Goal: Task Accomplishment & Management: Manage account settings

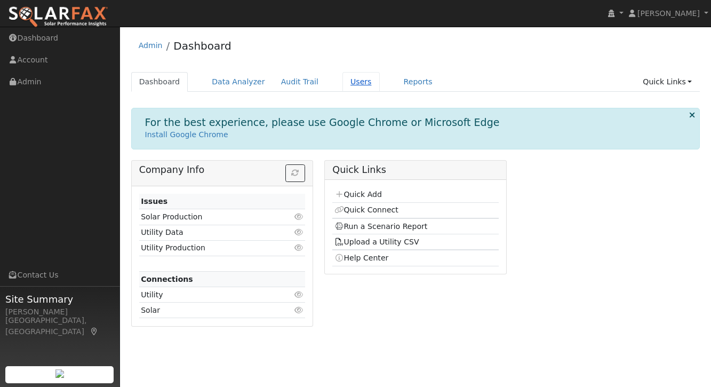
click at [363, 82] on link "Users" at bounding box center [360, 82] width 37 height 20
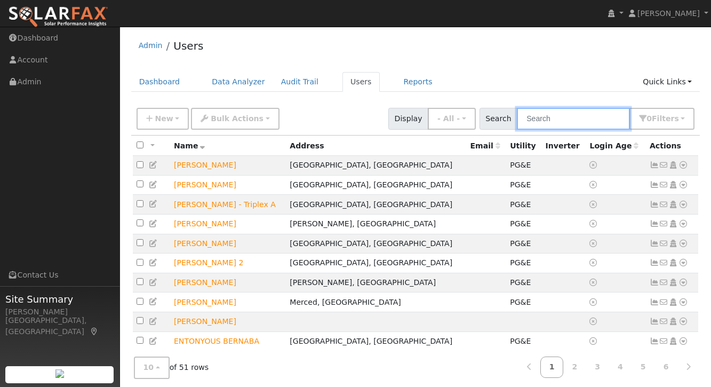
click at [569, 123] on input "text" at bounding box center [573, 119] width 113 height 22
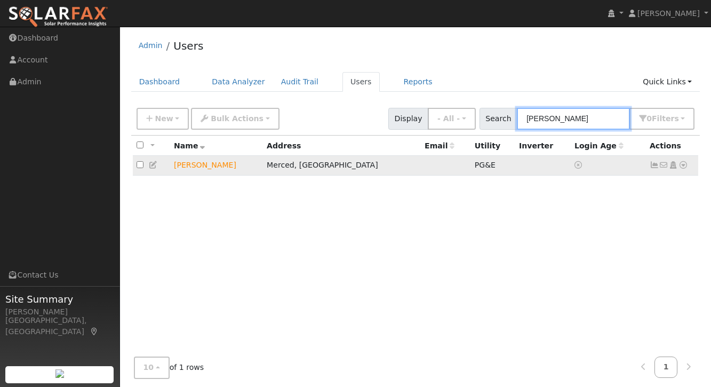
type input "Andrew price"
click at [210, 166] on td "[PERSON_NAME]" at bounding box center [216, 166] width 93 height 20
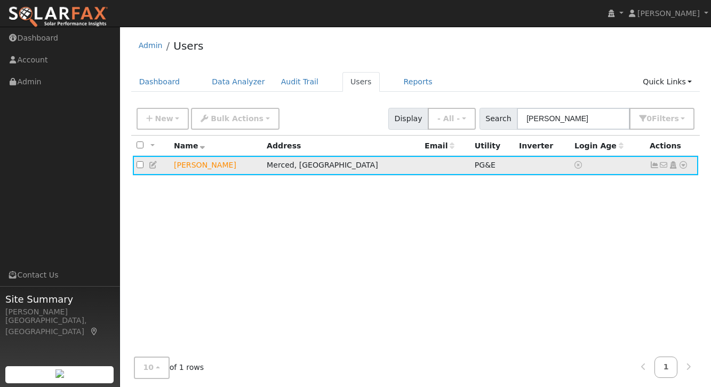
click at [653, 164] on icon at bounding box center [654, 164] width 10 height 7
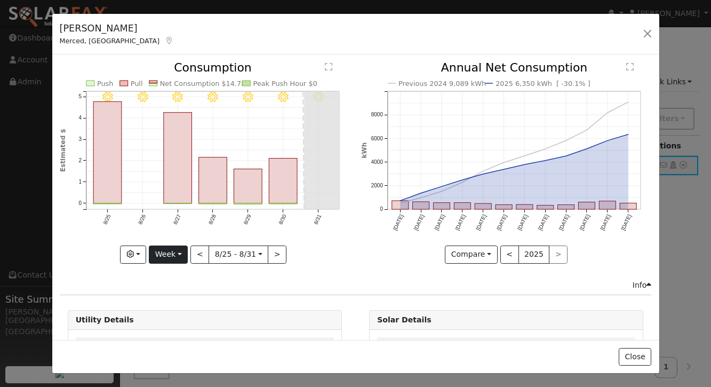
click at [168, 253] on button "Week" at bounding box center [168, 254] width 39 height 18
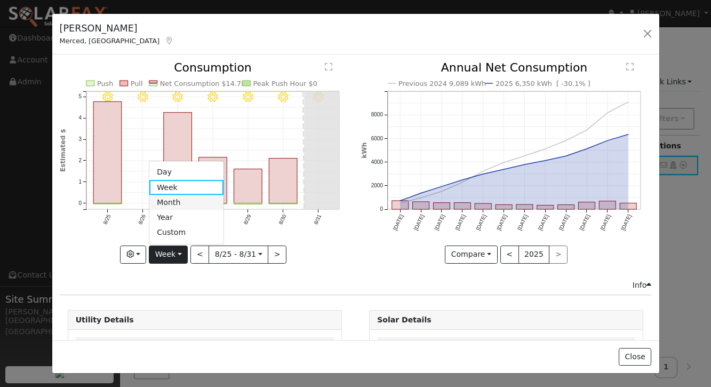
click at [172, 202] on link "Month" at bounding box center [186, 202] width 74 height 15
type input "[DATE]"
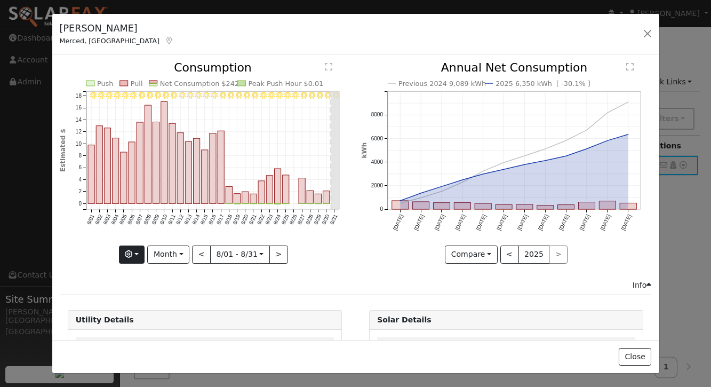
click at [137, 255] on button "button" at bounding box center [132, 254] width 26 height 18
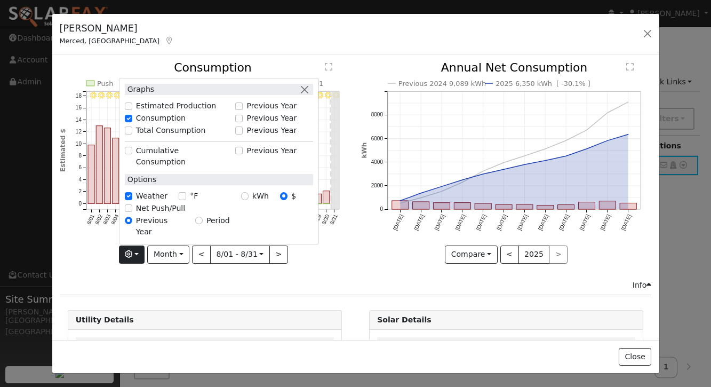
click at [146, 214] on label "Net Push/Pull" at bounding box center [160, 208] width 49 height 11
click at [132, 212] on input "Net Push/Pull" at bounding box center [128, 207] width 7 height 7
click at [100, 256] on div "Graphs Estimated Production Previous Year Consumption Previous Year Total Consu…" at bounding box center [205, 254] width 290 height 18
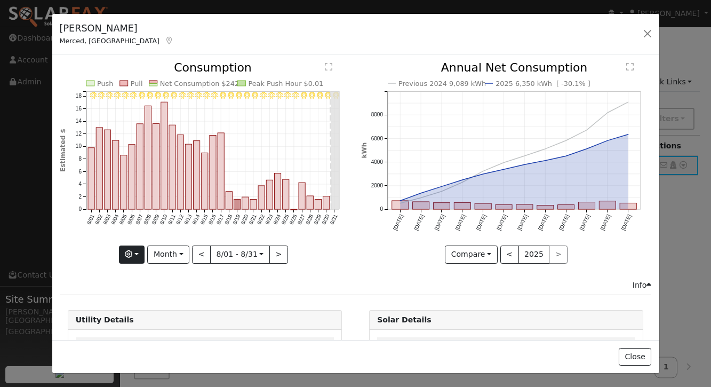
click at [129, 255] on icon "button" at bounding box center [128, 253] width 7 height 7
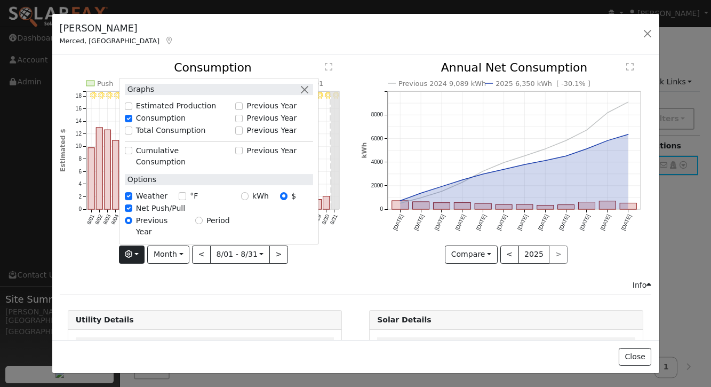
click at [146, 214] on label "Net Push/Pull" at bounding box center [160, 208] width 49 height 11
click at [132, 212] on input "Net Push/Pull" at bounding box center [128, 207] width 7 height 7
checkbox input "false"
click at [325, 270] on div "8/31 - Clear 8/30 - Clear 8/29 - Clear 8/28 - Clear 8/27 - Clear 8/26 - Clear 8…" at bounding box center [204, 170] width 301 height 217
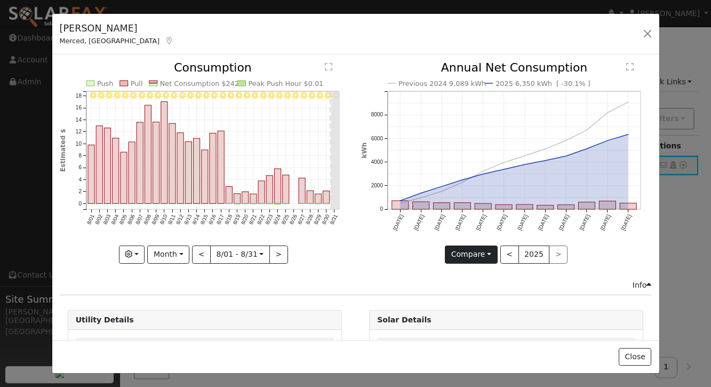
click at [492, 256] on button "Compare" at bounding box center [471, 254] width 53 height 18
click at [389, 254] on icon "Previous 2024 9,089 kWh 2025 6,350 kWh [ -30.1% ] Sep '24 Oct '24 Nov '24 Dec '…" at bounding box center [506, 159] width 290 height 194
click at [143, 253] on button "button" at bounding box center [132, 254] width 26 height 18
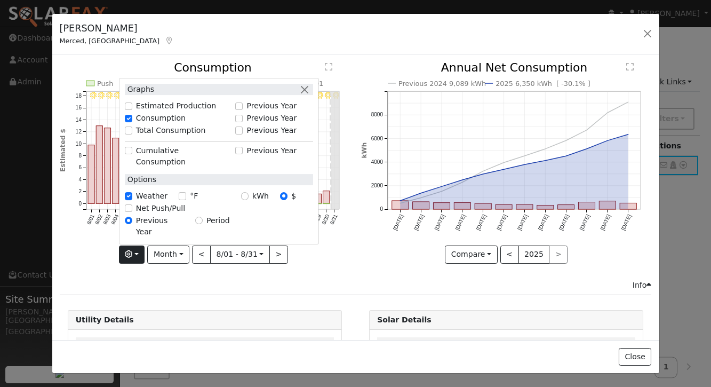
click at [143, 253] on button "button" at bounding box center [132, 254] width 26 height 18
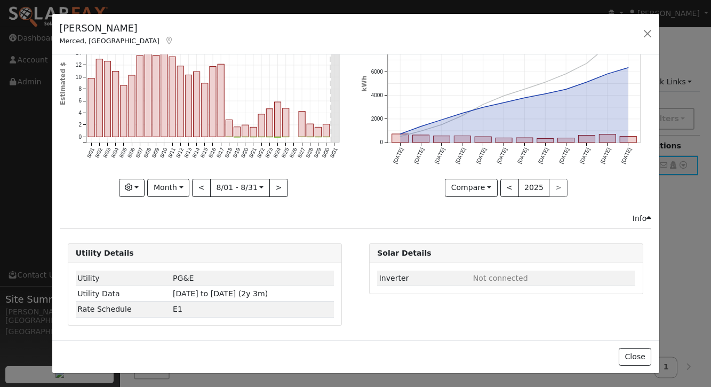
scroll to position [66, 0]
click at [132, 184] on icon "button" at bounding box center [128, 187] width 7 height 7
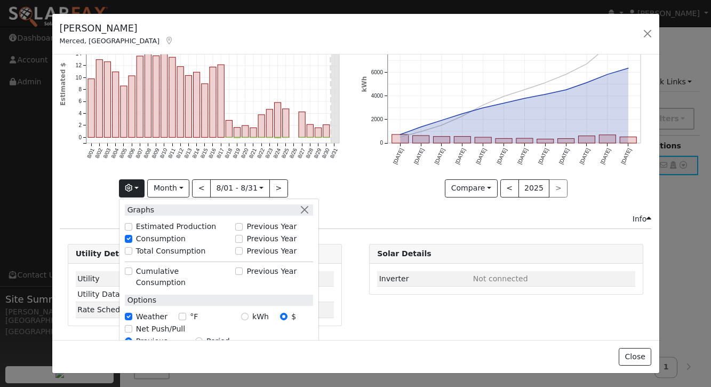
click at [132, 184] on icon "button" at bounding box center [128, 187] width 7 height 7
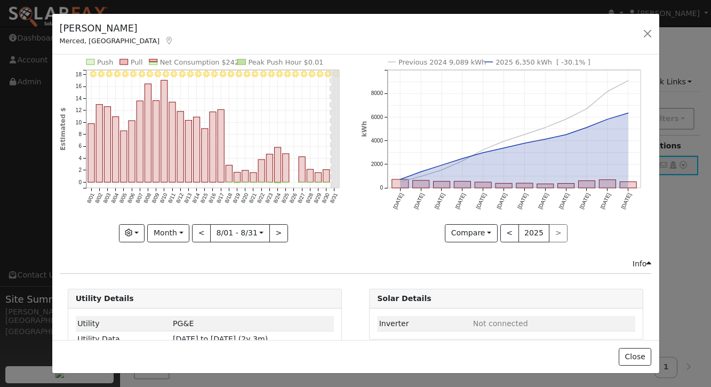
scroll to position [0, 0]
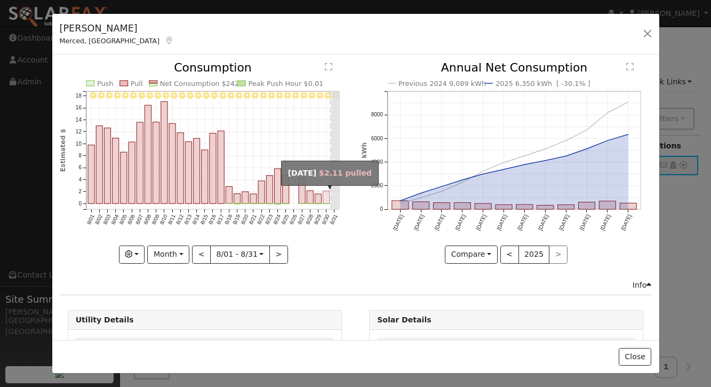
click at [327, 202] on rect "onclick=""" at bounding box center [326, 197] width 6 height 13
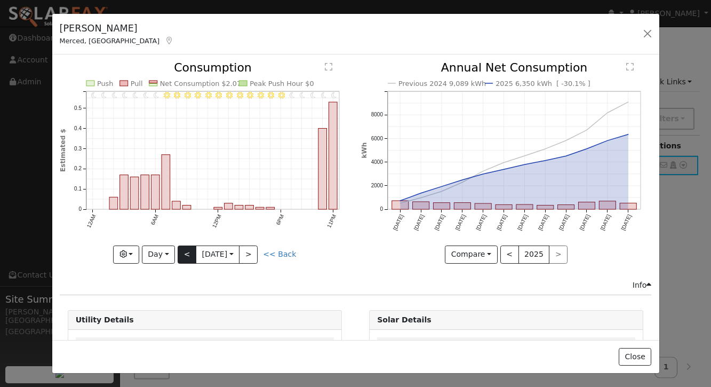
click at [187, 256] on button "<" at bounding box center [187, 254] width 19 height 18
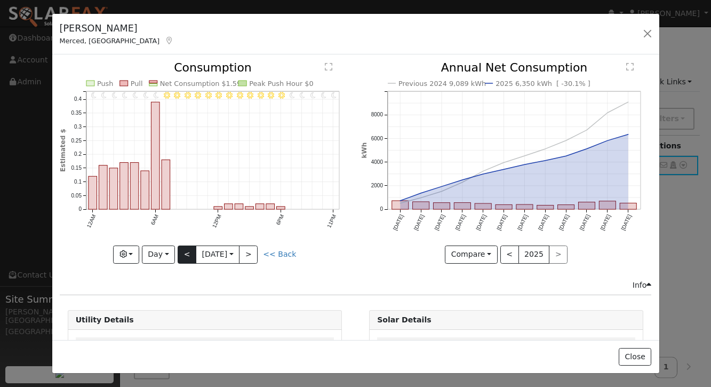
click at [187, 256] on button "<" at bounding box center [187, 254] width 19 height 18
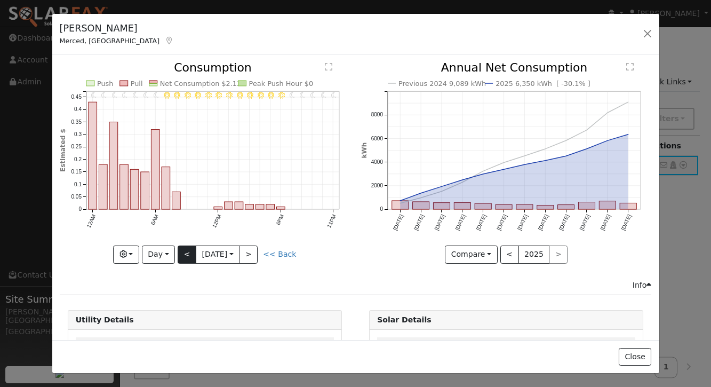
click at [187, 256] on button "<" at bounding box center [187, 254] width 19 height 18
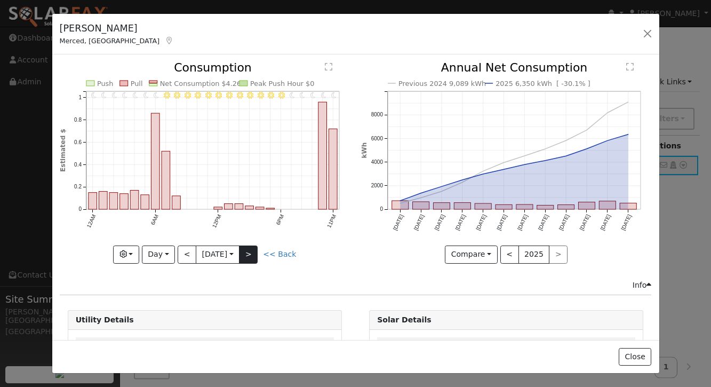
click at [253, 257] on button ">" at bounding box center [248, 254] width 19 height 18
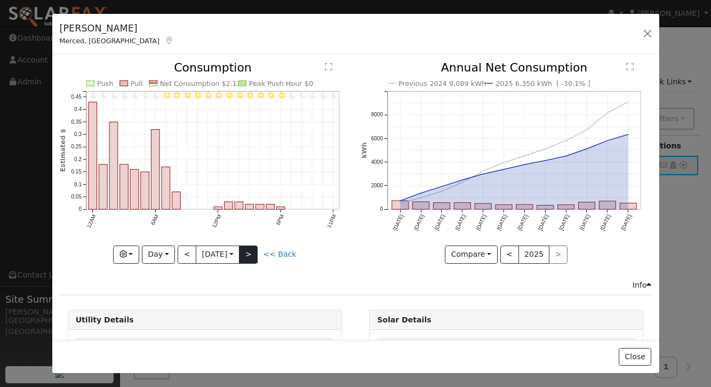
click at [253, 257] on button ">" at bounding box center [248, 254] width 19 height 18
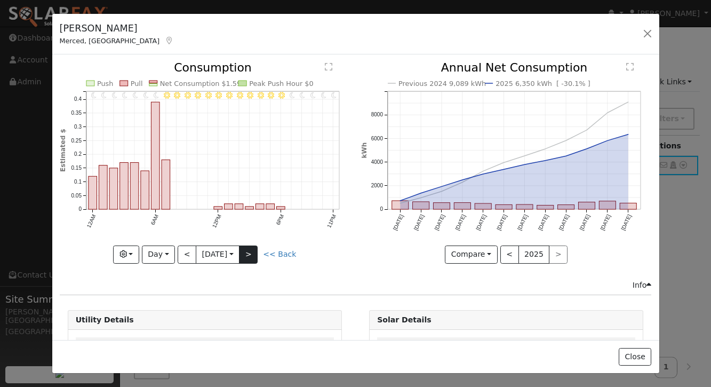
click at [253, 255] on button ">" at bounding box center [248, 254] width 19 height 18
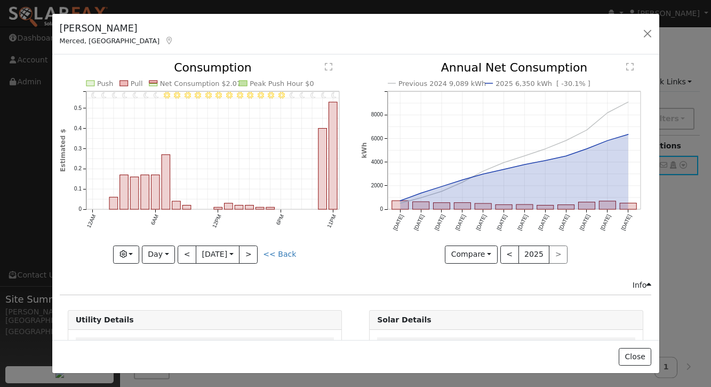
click at [333, 253] on icon "11PM - Clear 10PM - Clear 9PM - Clear 8PM - Clear 7PM - Clear 6PM - Clear 5PM -…" at bounding box center [205, 159] width 290 height 194
click at [253, 253] on button ">" at bounding box center [248, 254] width 19 height 18
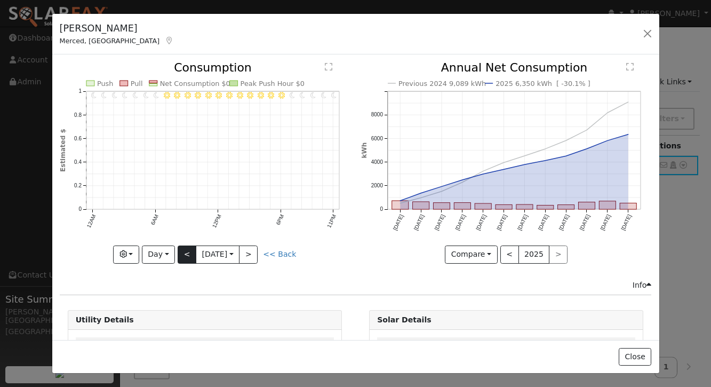
click at [186, 255] on button "<" at bounding box center [187, 254] width 19 height 18
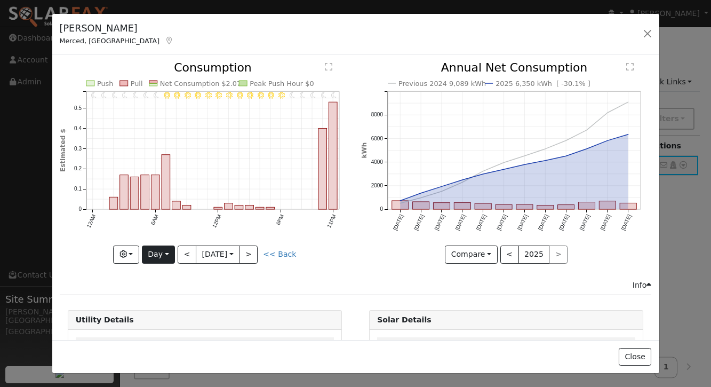
click at [163, 253] on button "Day" at bounding box center [158, 254] width 33 height 18
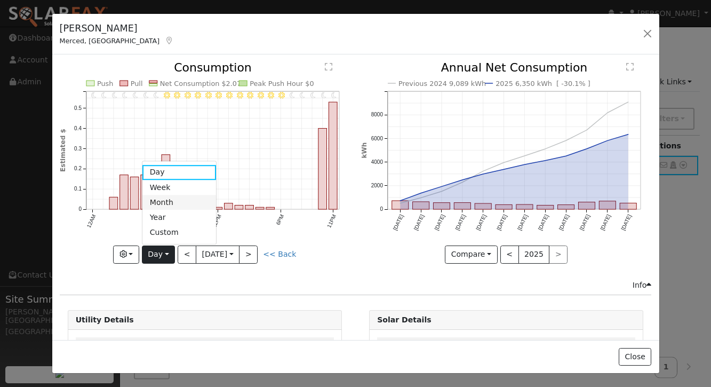
click at [160, 202] on link "Month" at bounding box center [179, 202] width 74 height 15
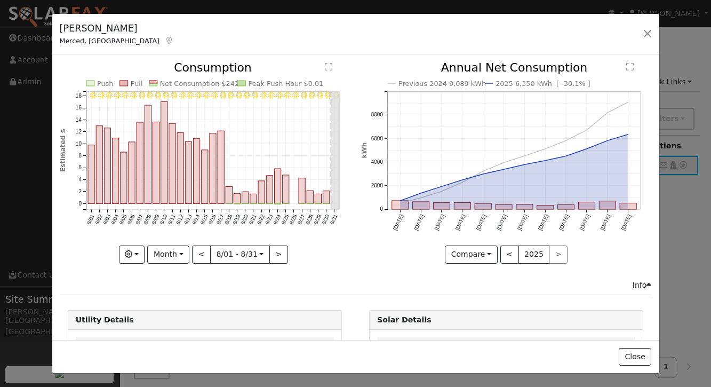
click at [359, 39] on div "Andrew Price Merced, CA Default Account Default Account 2135 W St, Merced, CA 9…" at bounding box center [355, 34] width 607 height 41
click at [280, 258] on button ">" at bounding box center [278, 254] width 19 height 18
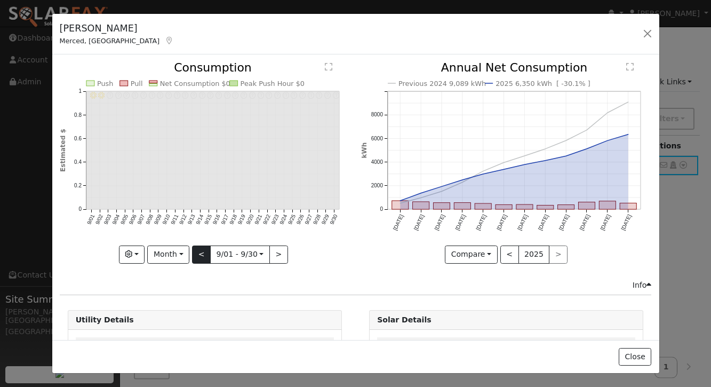
click at [203, 257] on button "<" at bounding box center [201, 254] width 19 height 18
type input "[DATE]"
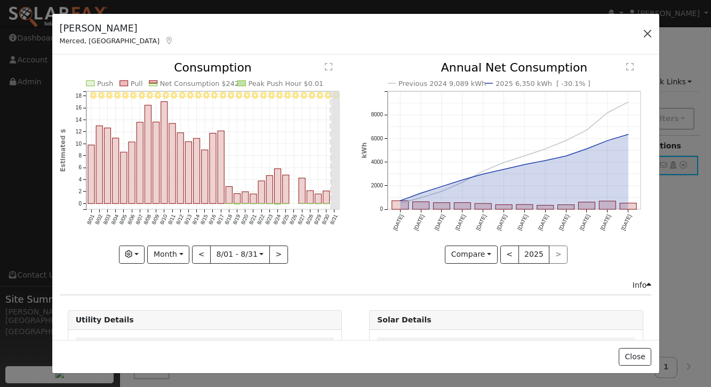
click at [648, 35] on button "button" at bounding box center [647, 33] width 15 height 15
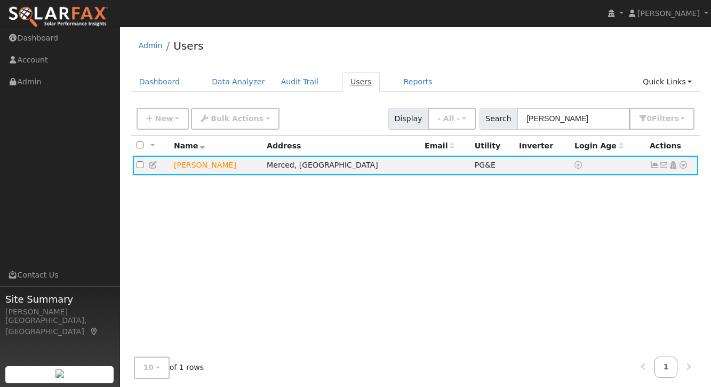
click at [351, 83] on link "Users" at bounding box center [360, 82] width 37 height 20
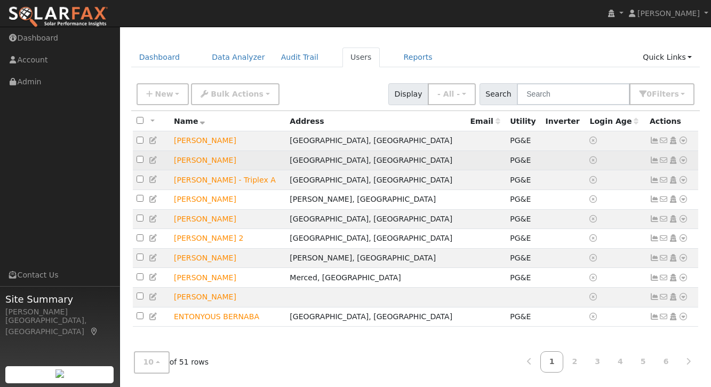
scroll to position [24, 0]
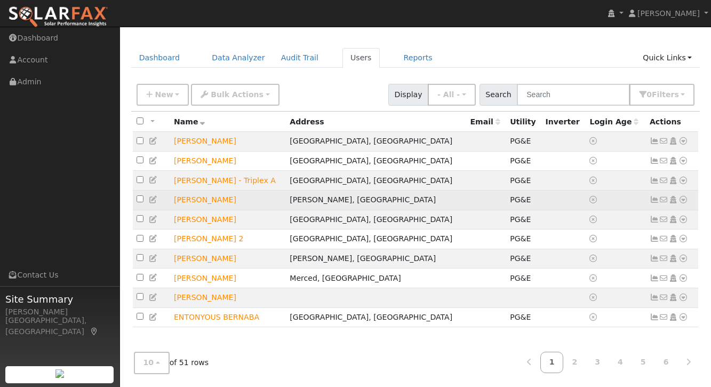
click at [653, 202] on icon at bounding box center [654, 199] width 10 height 7
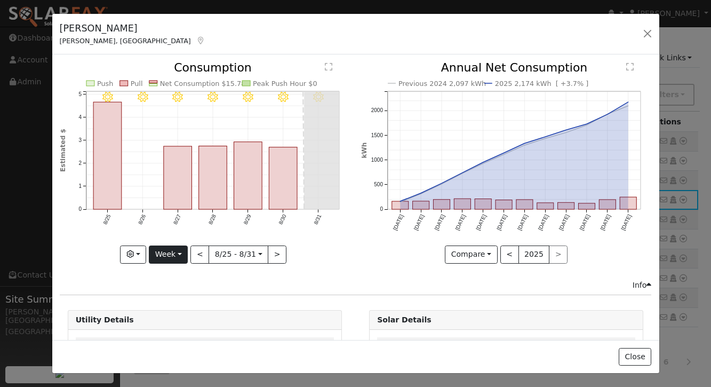
click at [175, 256] on button "Week" at bounding box center [168, 254] width 39 height 18
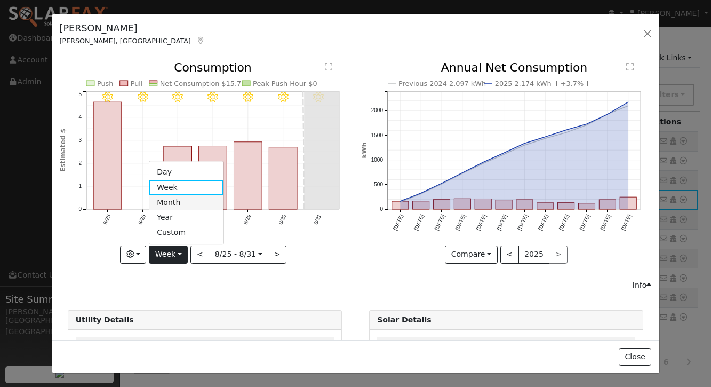
click at [180, 207] on link "Month" at bounding box center [186, 202] width 74 height 15
type input "[DATE]"
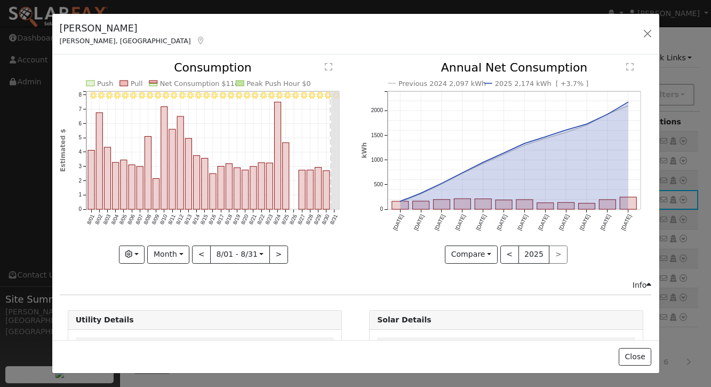
scroll to position [0, 0]
click at [647, 33] on button "button" at bounding box center [647, 33] width 15 height 15
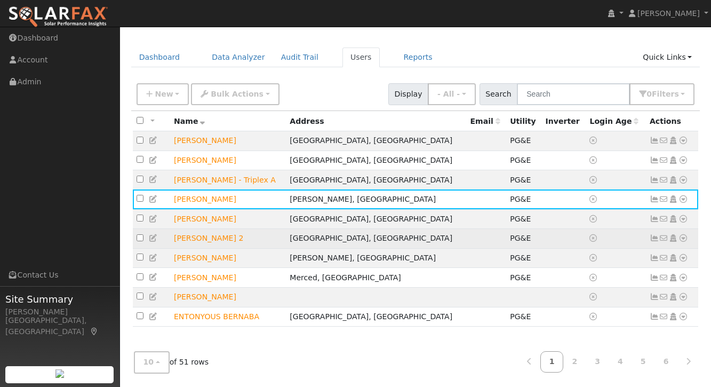
scroll to position [24, 0]
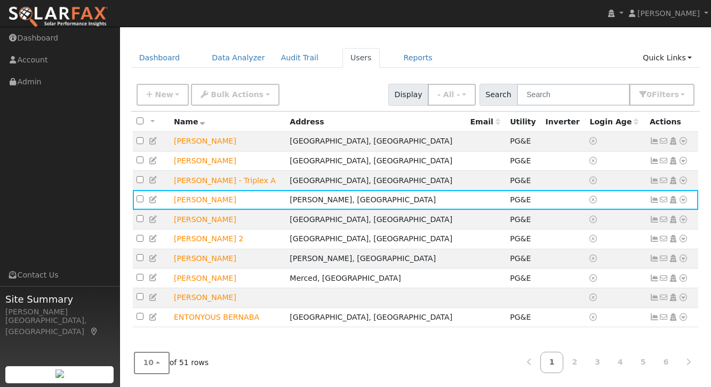
click at [158, 360] on button "10" at bounding box center [152, 362] width 36 height 22
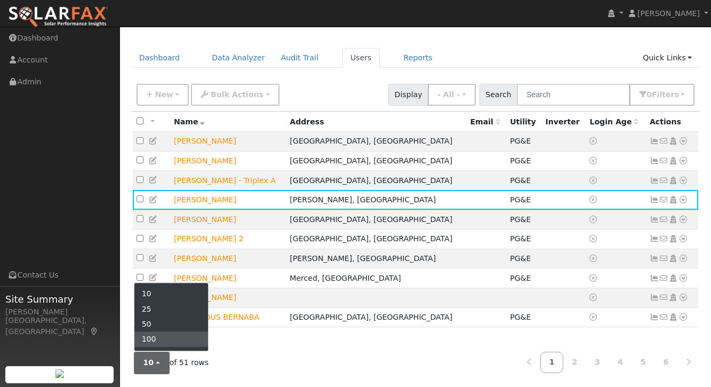
click at [158, 336] on link "100" at bounding box center [171, 339] width 74 height 15
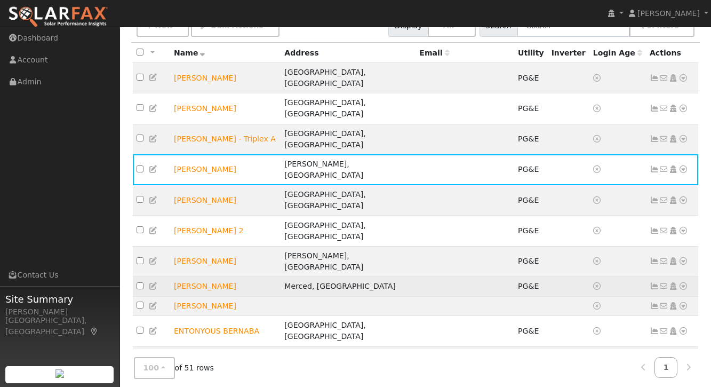
scroll to position [98, 0]
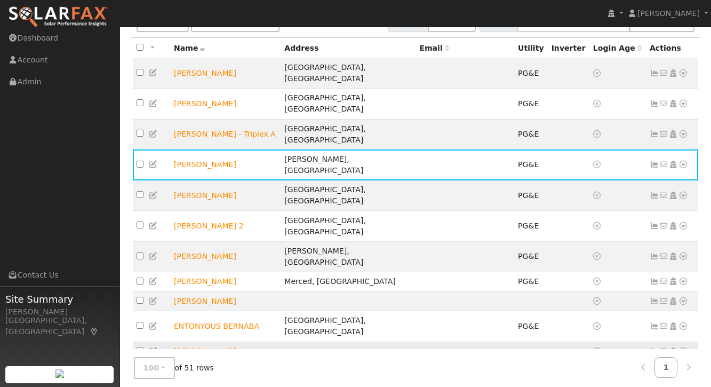
click at [656, 347] on icon at bounding box center [654, 350] width 10 height 7
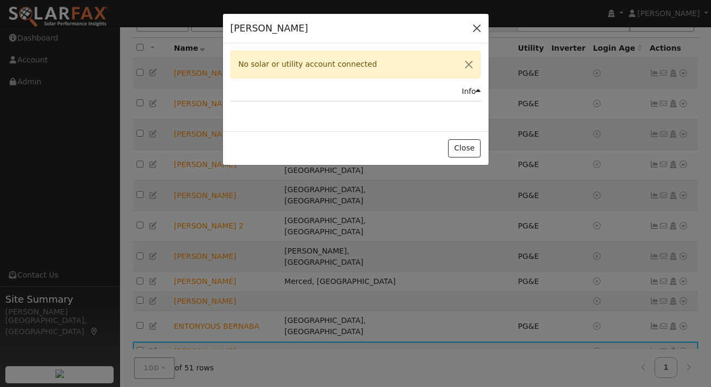
click at [477, 27] on button "button" at bounding box center [476, 28] width 15 height 15
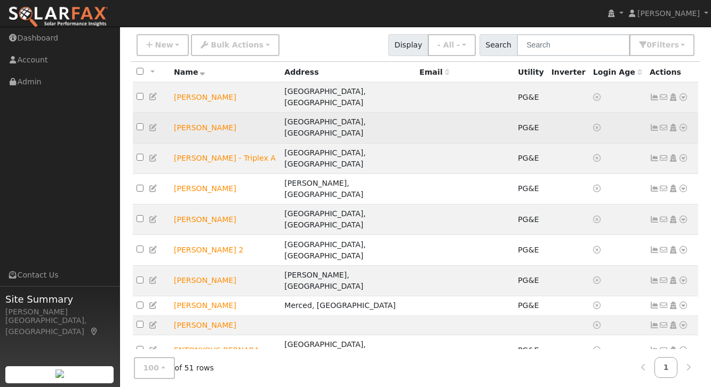
scroll to position [72, 0]
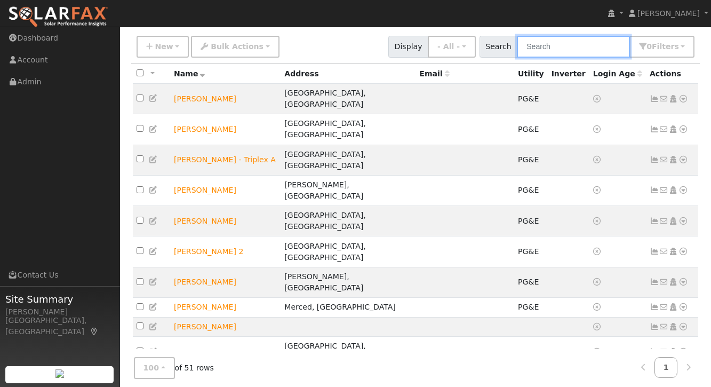
click at [573, 50] on input "text" at bounding box center [573, 47] width 113 height 22
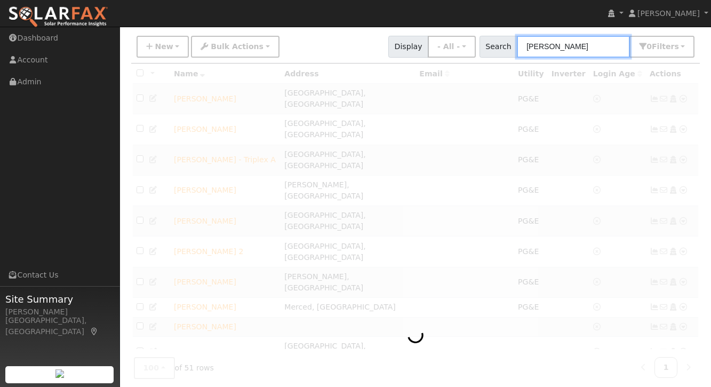
scroll to position [24, 0]
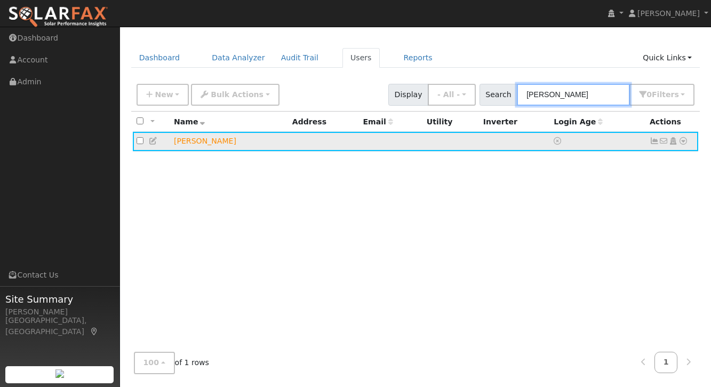
type input "[PERSON_NAME]"
click at [654, 143] on icon at bounding box center [654, 140] width 10 height 7
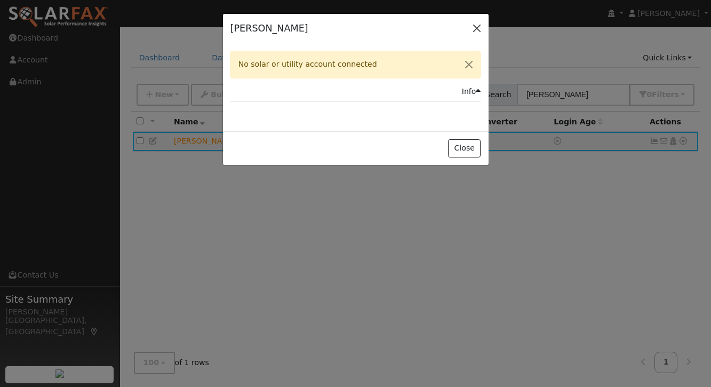
click at [477, 30] on button "button" at bounding box center [476, 28] width 15 height 15
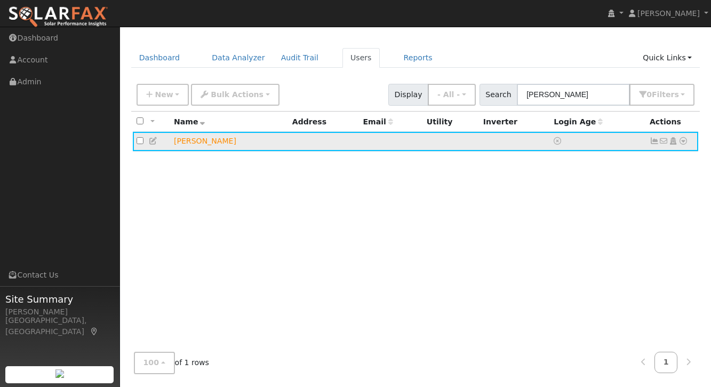
click at [155, 142] on icon at bounding box center [154, 140] width 10 height 7
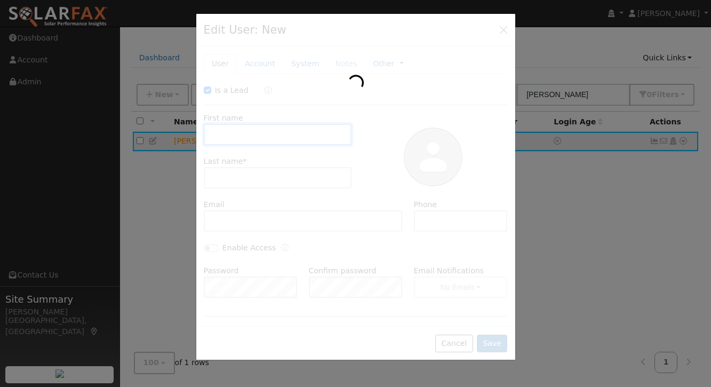
checkbox input "true"
type input "[PERSON_NAME]"
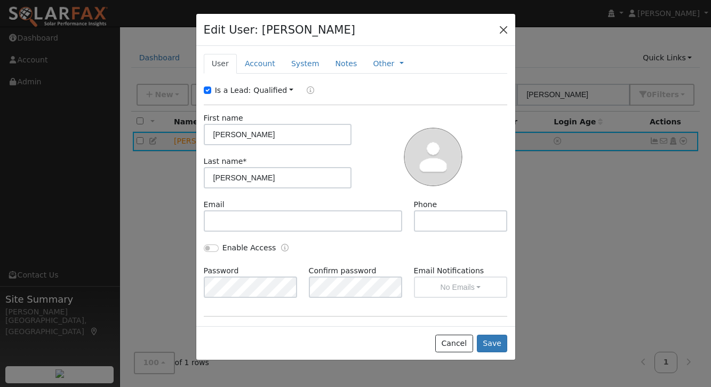
click at [503, 28] on button "button" at bounding box center [503, 29] width 15 height 15
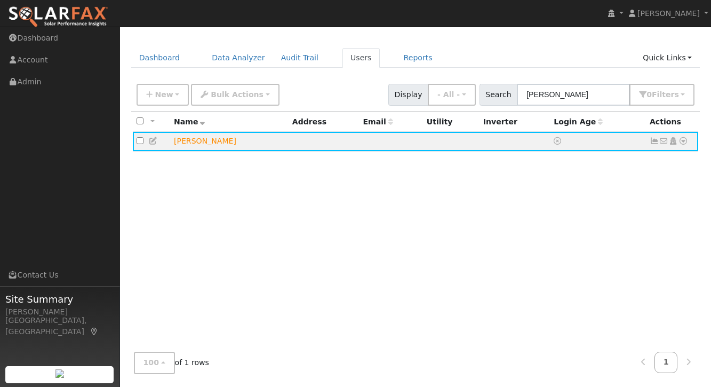
click at [363, 87] on div "New Add User Quick Add Quick Connect Quick Convert Lead Bulk Actions Send Email…" at bounding box center [415, 93] width 562 height 26
click at [655, 141] on icon at bounding box center [654, 140] width 10 height 7
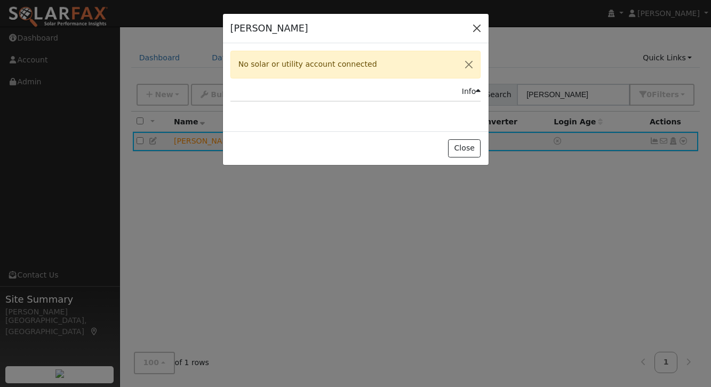
click at [476, 26] on button "button" at bounding box center [476, 28] width 15 height 15
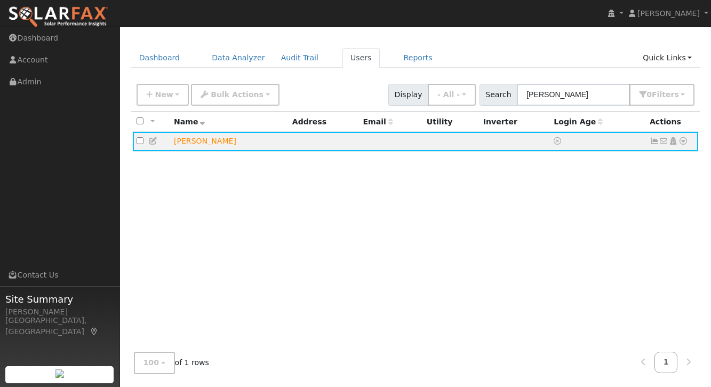
click at [476, 53] on ul "Dashboard Data Analyzer Audit Trail Users Reports Quick Links Quick Add Quick C…" at bounding box center [415, 58] width 569 height 20
click at [356, 59] on link "Users" at bounding box center [360, 58] width 37 height 20
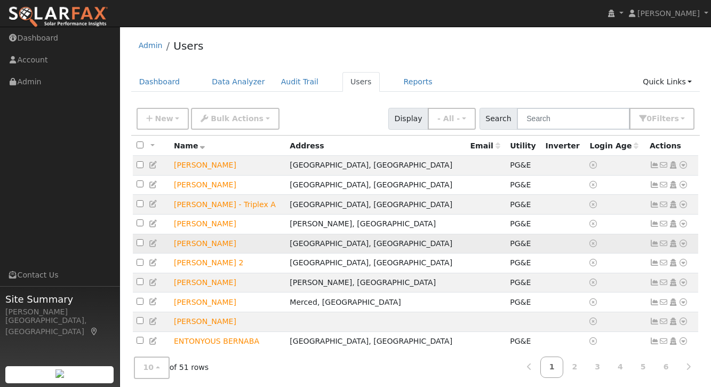
click at [654, 246] on icon at bounding box center [654, 242] width 10 height 7
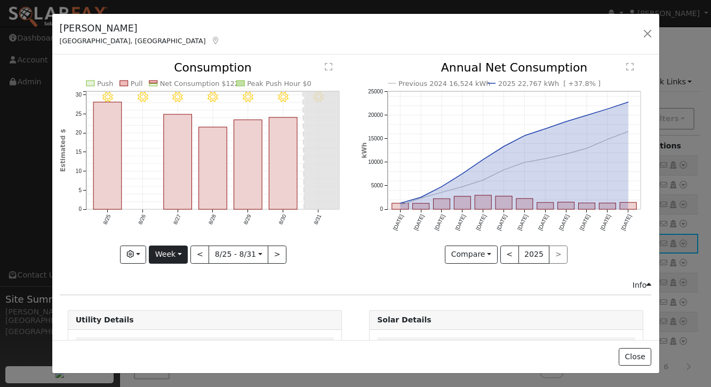
click at [174, 260] on button "Week" at bounding box center [168, 254] width 39 height 18
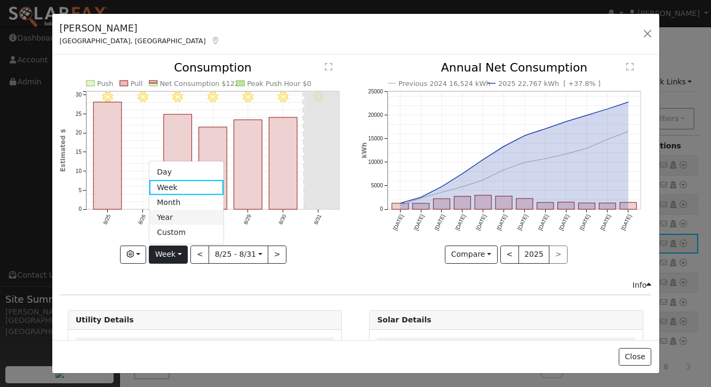
click at [168, 219] on link "Year" at bounding box center [186, 217] width 74 height 15
type input "2024-09-01"
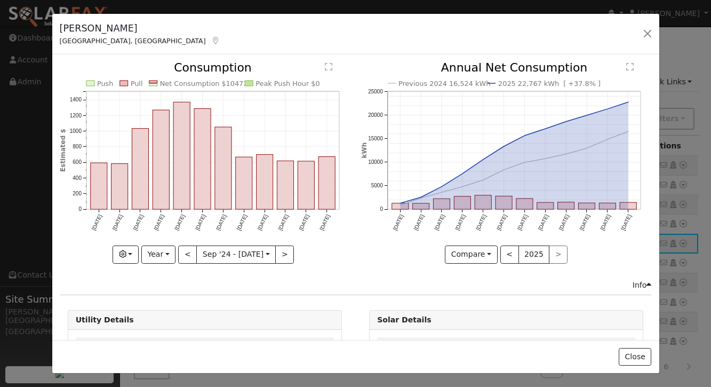
click at [431, 40] on div "Daniel Barlow Lodi, CA Default Account Default Account 15153 N Jack Tone Rd, Lo…" at bounding box center [355, 34] width 607 height 41
click at [647, 35] on button "button" at bounding box center [647, 34] width 15 height 15
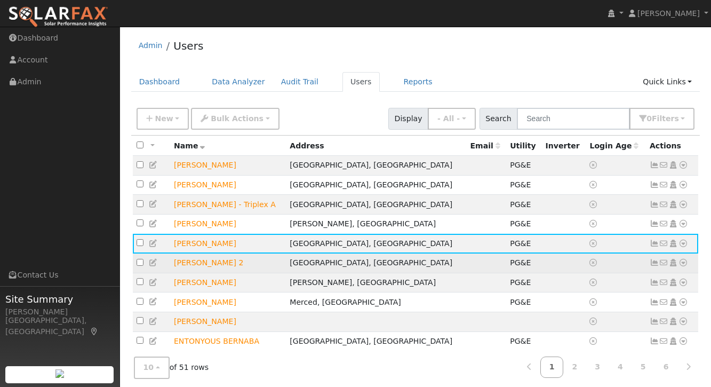
click at [655, 266] on icon at bounding box center [654, 262] width 10 height 7
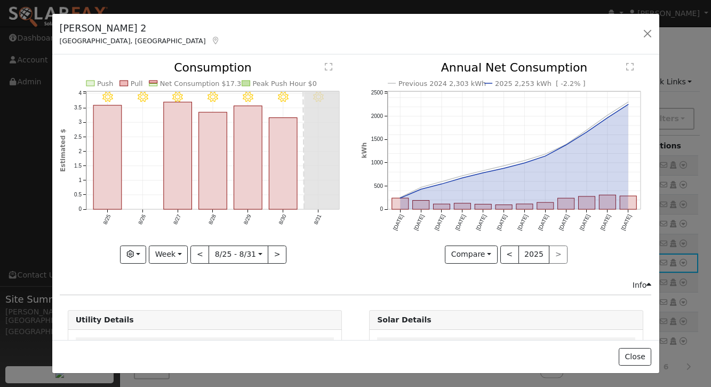
click at [168, 264] on div "8/31 - Clear 8/30 - Clear 8/29 - Clear 8/28 - Clear 8/27 - Clear 8/26 - Clear 8…" at bounding box center [204, 170] width 301 height 217
click at [173, 259] on button "Week" at bounding box center [168, 254] width 39 height 18
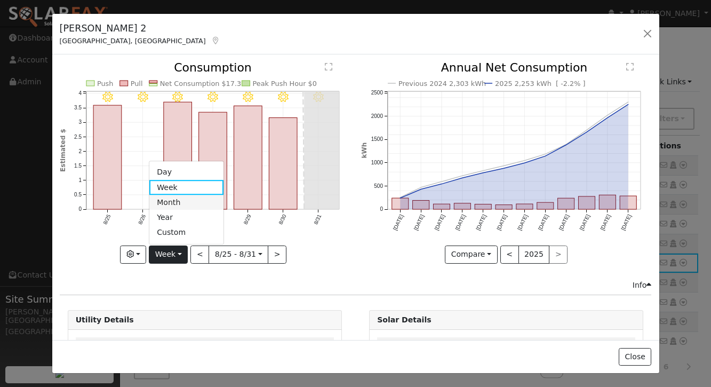
click at [173, 204] on link "Month" at bounding box center [186, 202] width 74 height 15
type input "[DATE]"
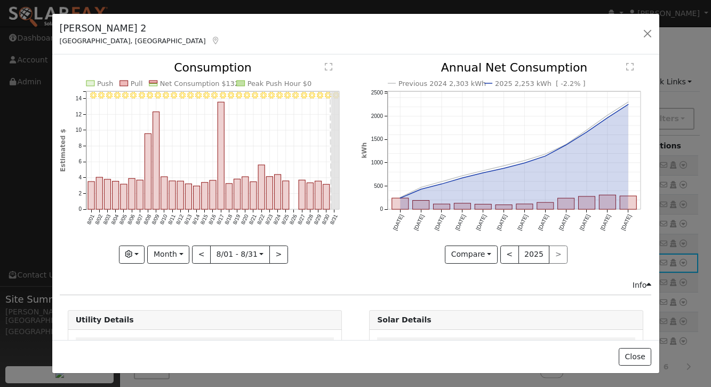
click at [368, 242] on icon "Previous 2024 2,303 kWh 2025 2,253 kWh [ -2.2% ] Sep '24 Oct '24 Nov '24 Dec '2…" at bounding box center [506, 159] width 290 height 194
click at [646, 31] on button "button" at bounding box center [647, 33] width 15 height 15
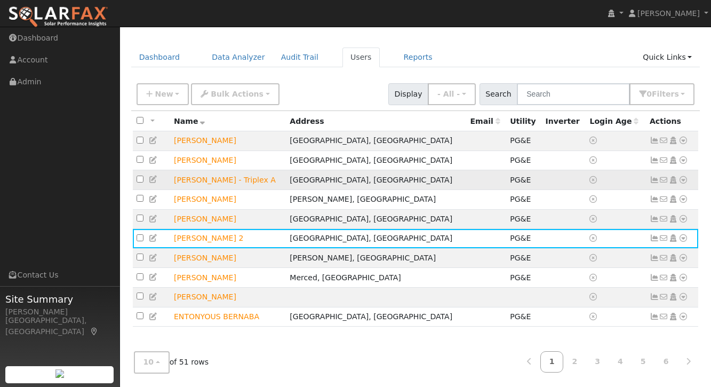
scroll to position [24, 0]
click at [590, 96] on input "text" at bounding box center [573, 95] width 113 height 22
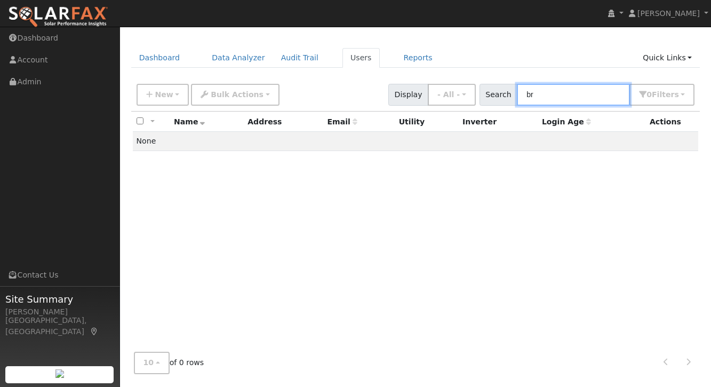
type input "b"
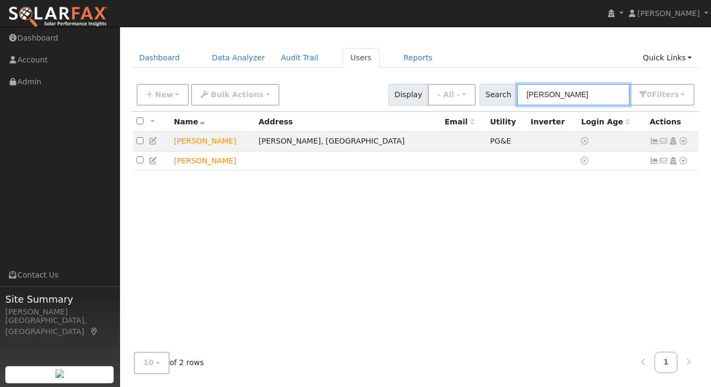
type input "[PERSON_NAME]"
drag, startPoint x: 590, startPoint y: 96, endPoint x: 617, endPoint y: 210, distance: 116.8
click at [617, 210] on div "All None All on page None on page Name Address Email Utility Inverter Login Age…" at bounding box center [415, 227] width 569 height 232
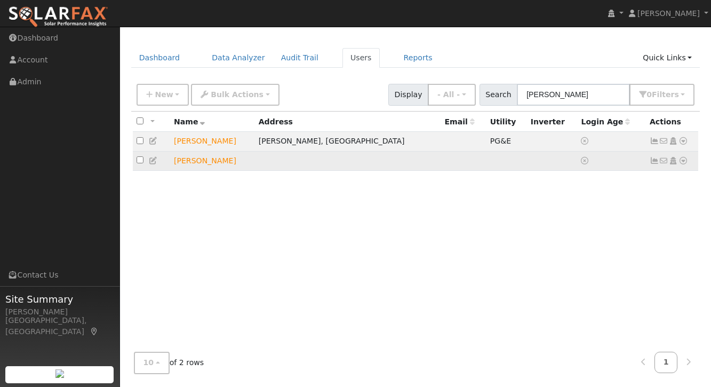
click at [139, 163] on input "checkbox" at bounding box center [139, 159] width 7 height 7
checkbox input "true"
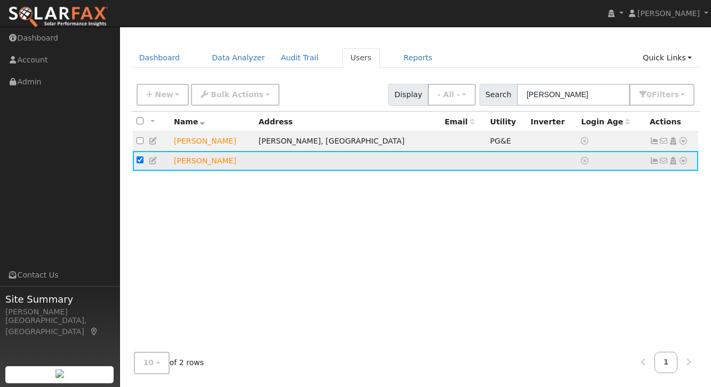
click at [683, 163] on icon at bounding box center [683, 160] width 10 height 7
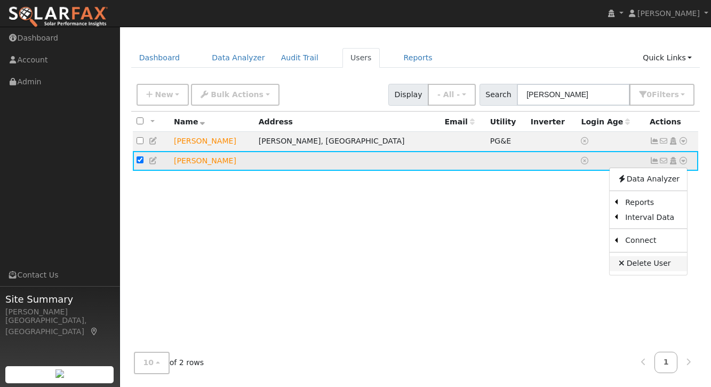
click at [641, 266] on link "Delete User" at bounding box center [647, 263] width 77 height 15
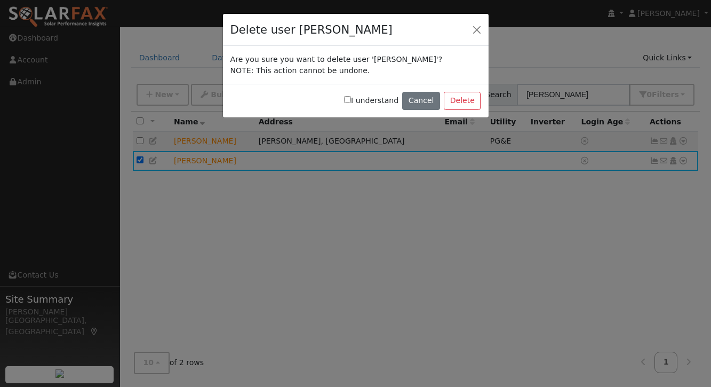
click at [374, 101] on label "I understand" at bounding box center [371, 100] width 54 height 11
click at [351, 101] on input "I understand" at bounding box center [347, 99] width 7 height 7
checkbox input "true"
click at [466, 103] on button "Delete" at bounding box center [462, 101] width 37 height 18
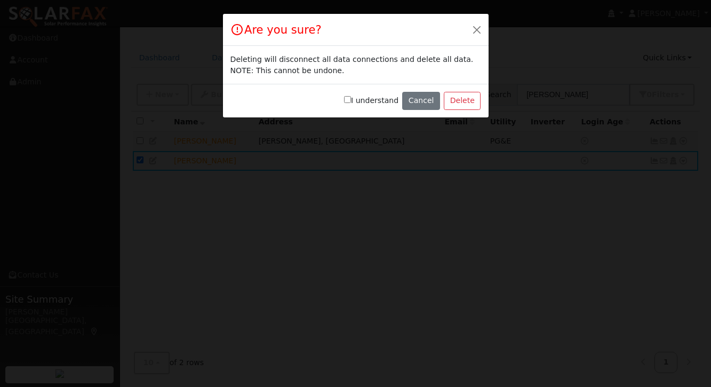
click at [351, 102] on input "I understand" at bounding box center [347, 99] width 7 height 7
checkbox input "true"
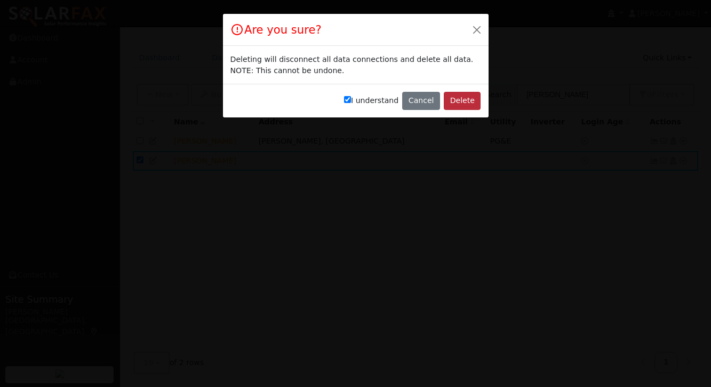
click at [462, 99] on button "Delete" at bounding box center [462, 101] width 37 height 18
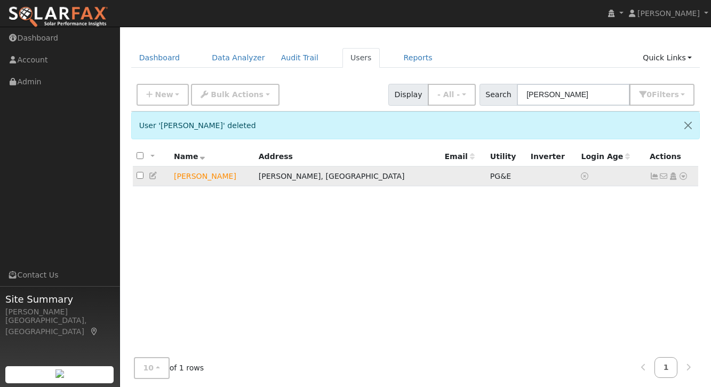
click at [653, 176] on icon at bounding box center [654, 175] width 10 height 7
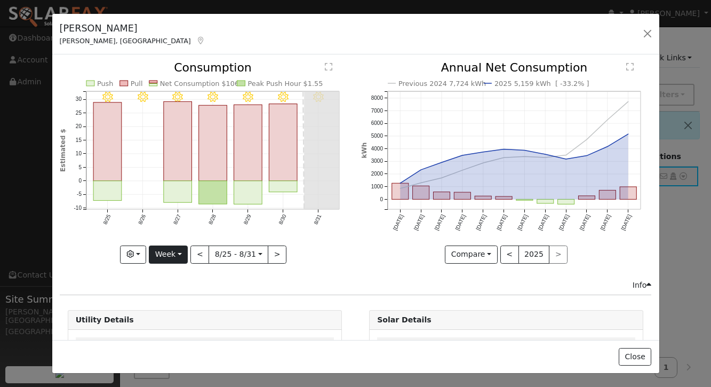
click at [175, 257] on button "Week" at bounding box center [168, 254] width 39 height 18
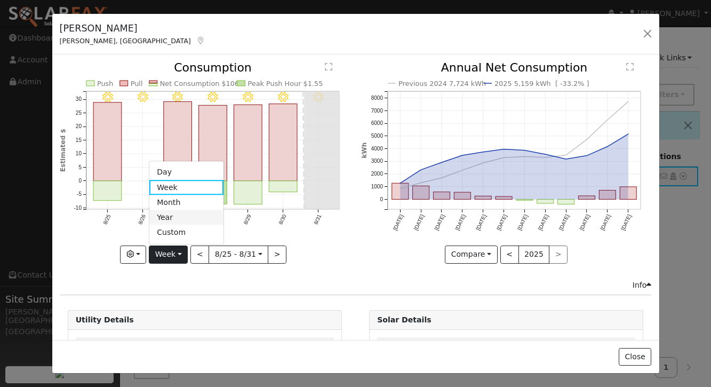
click at [175, 215] on link "Year" at bounding box center [186, 217] width 74 height 15
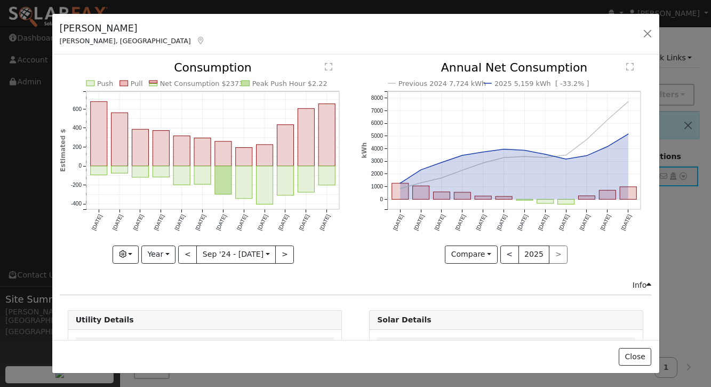
click at [363, 31] on div "William Basher Newman, CA Default Account Default Account 869 Fig Ln, Newman, C…" at bounding box center [355, 34] width 607 height 41
click at [508, 255] on button "<" at bounding box center [509, 254] width 19 height 18
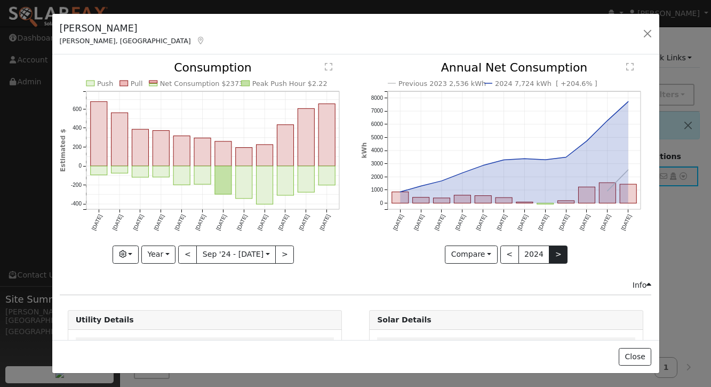
click at [558, 254] on button ">" at bounding box center [558, 254] width 19 height 18
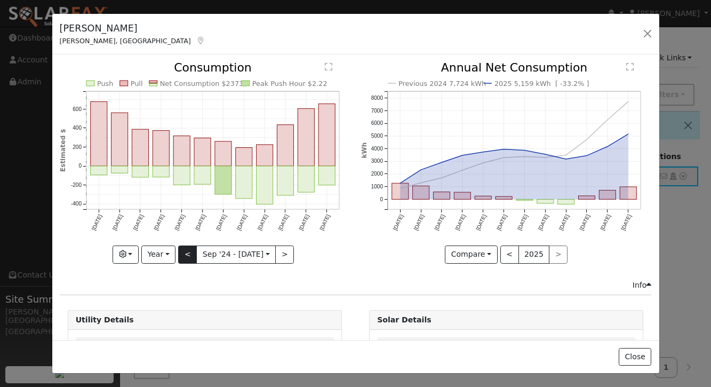
click at [187, 252] on button "<" at bounding box center [187, 254] width 19 height 18
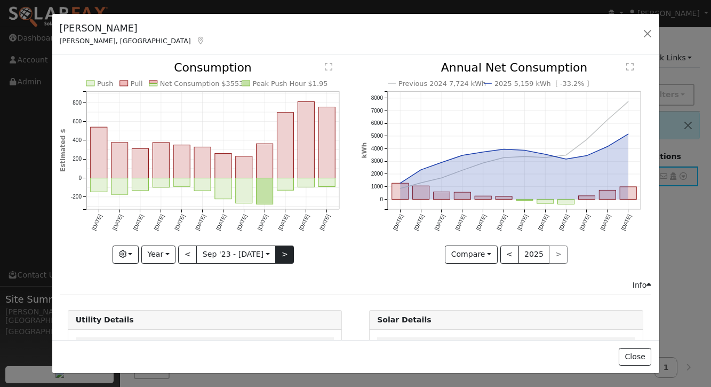
click at [287, 254] on button ">" at bounding box center [284, 254] width 19 height 18
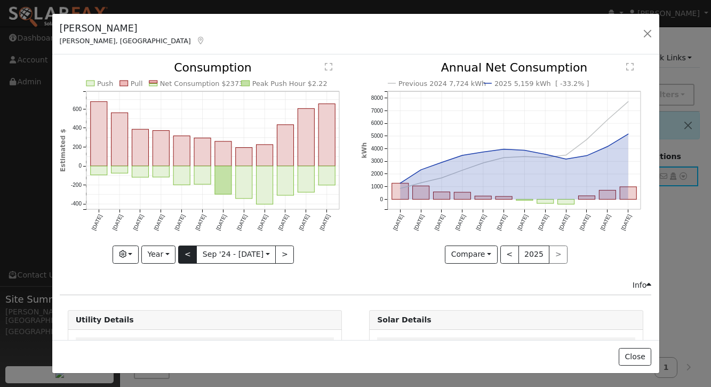
click at [190, 254] on button "<" at bounding box center [187, 254] width 19 height 18
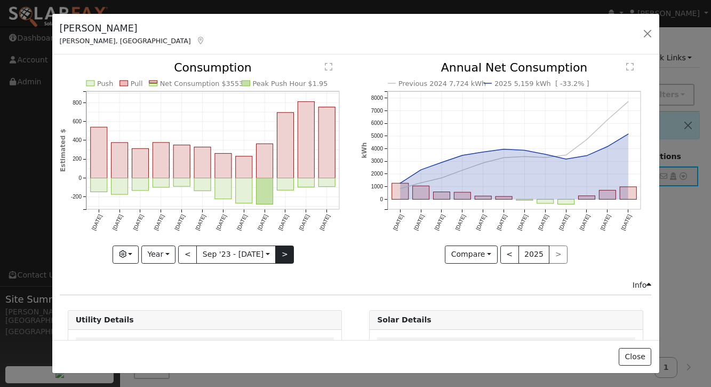
click at [287, 254] on button ">" at bounding box center [284, 254] width 19 height 18
type input "2024-09-01"
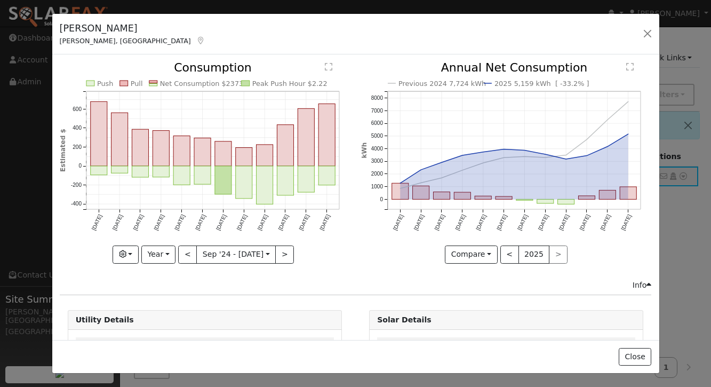
click at [422, 49] on div "William Basher Newman, CA Default Account Default Account 869 Fig Ln, Newman, C…" at bounding box center [355, 34] width 607 height 41
